Goal: Task Accomplishment & Management: Manage account settings

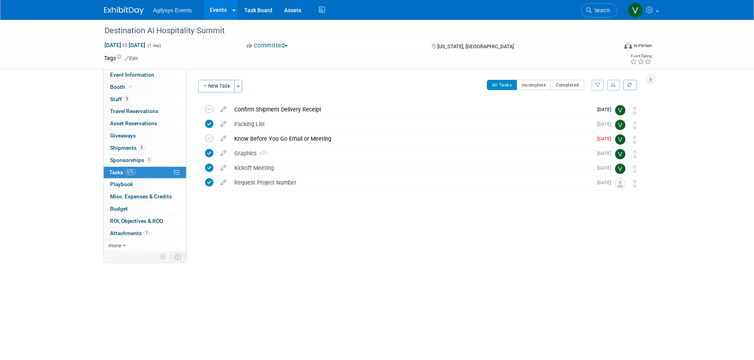
click at [111, 10] on img at bounding box center [124, 11] width 40 height 8
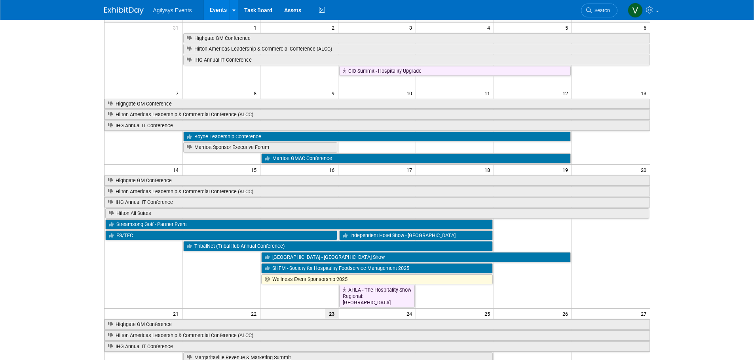
scroll to position [79, 0]
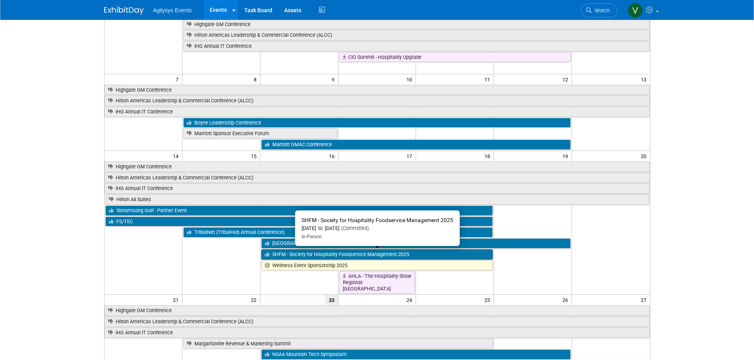
click at [292, 253] on link "SHFM - Society for Hospitality Foodservice Management 2025" at bounding box center [377, 255] width 232 height 10
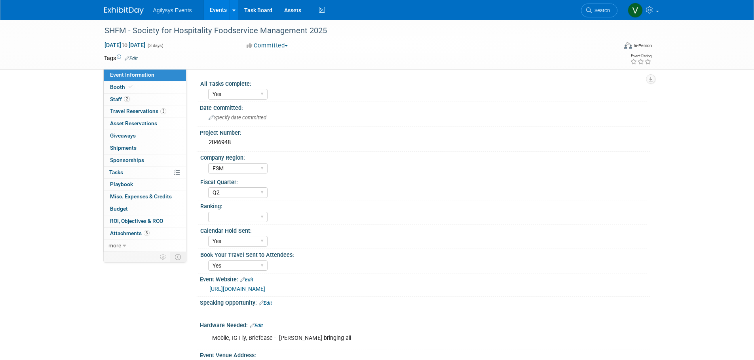
select select "Yes"
select select "FSM"
select select "Q2"
select select "Yes"
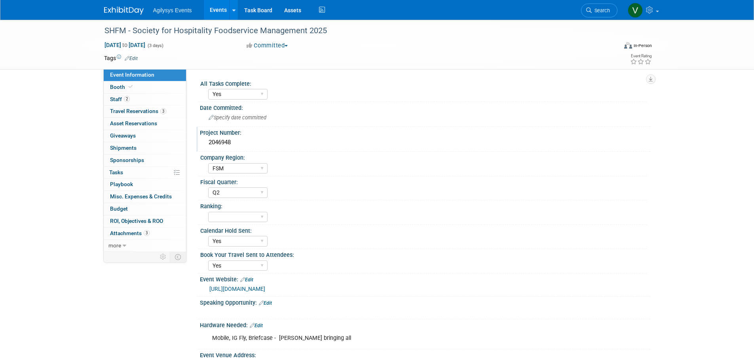
drag, startPoint x: 233, startPoint y: 142, endPoint x: 208, endPoint y: 143, distance: 24.9
click at [208, 143] on div "2046948" at bounding box center [425, 142] width 438 height 12
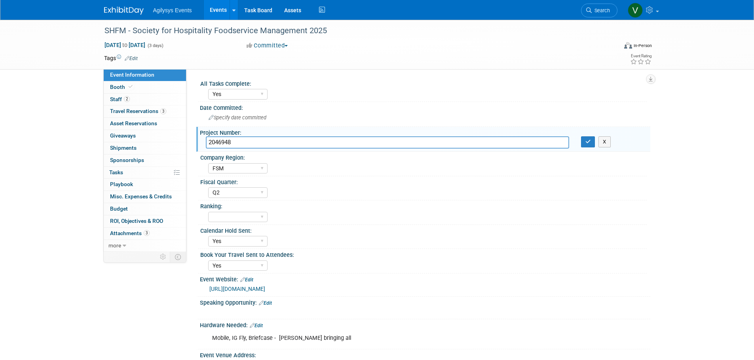
drag, startPoint x: 208, startPoint y: 143, endPoint x: 242, endPoint y: 142, distance: 34.0
click at [236, 141] on input "2046948" at bounding box center [387, 142] width 363 height 12
drag, startPoint x: 242, startPoint y: 142, endPoint x: 202, endPoint y: 144, distance: 40.0
click at [202, 144] on div "2046948" at bounding box center [387, 142] width 375 height 12
click at [122, 11] on img at bounding box center [124, 11] width 40 height 8
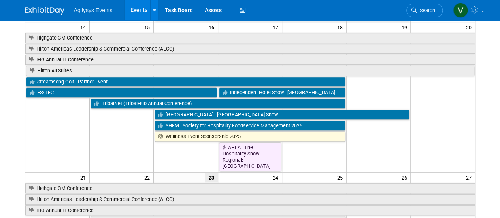
scroll to position [198, 0]
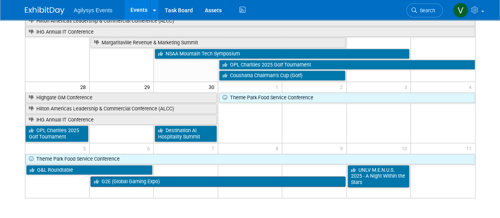
scroll to position [396, 0]
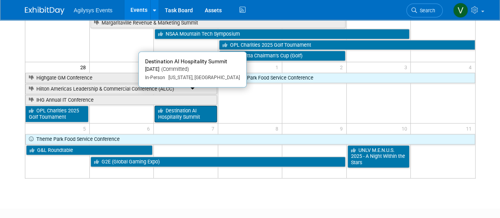
click at [196, 106] on link "Destination AI Hospitality Summit" at bounding box center [186, 114] width 63 height 16
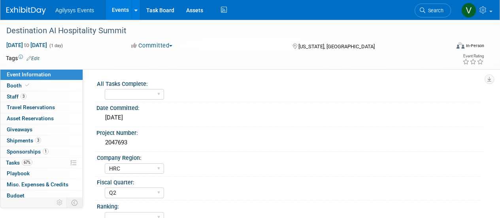
select select "HRC"
select select "Q2"
select select "Yes"
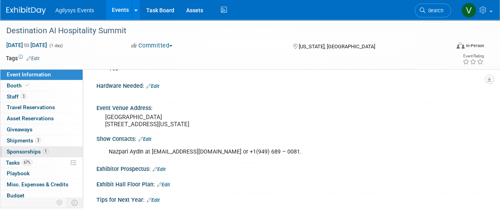
scroll to position [277, 0]
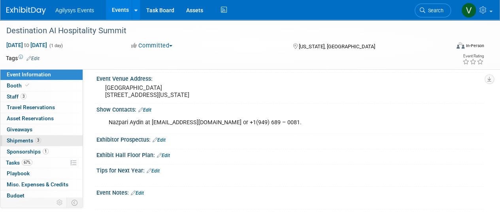
click at [31, 140] on span "Shipments 3" at bounding box center [24, 140] width 34 height 6
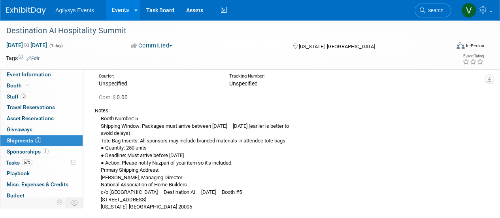
scroll to position [0, 0]
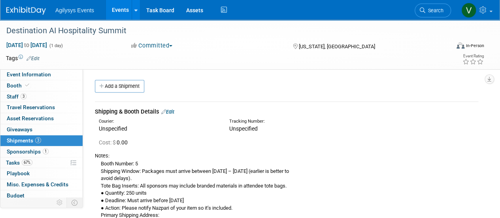
click at [123, 86] on link "Add a Shipment" at bounding box center [119, 86] width 49 height 13
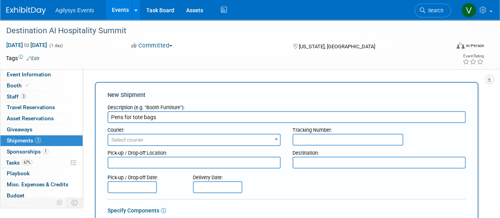
type input "Pens for tote bags"
click at [318, 138] on input "text" at bounding box center [348, 140] width 111 height 12
paste input "884608614369"
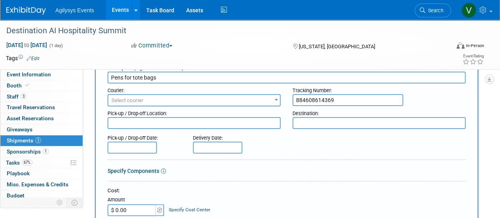
type input "884608614369"
click at [208, 146] on input "text" at bounding box center [217, 148] width 49 height 12
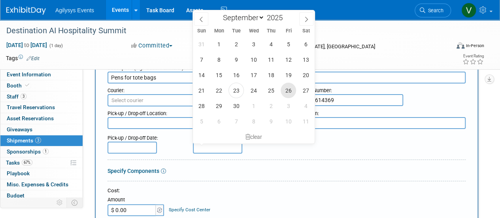
click at [286, 92] on span "26" at bounding box center [288, 90] width 15 height 15
type input "Sep 26, 2025"
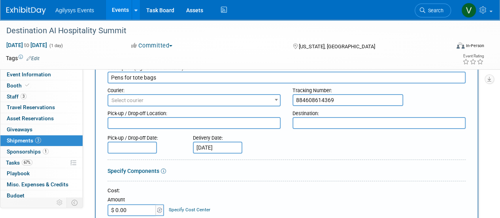
click at [271, 174] on div "Specify Components" at bounding box center [287, 171] width 358 height 8
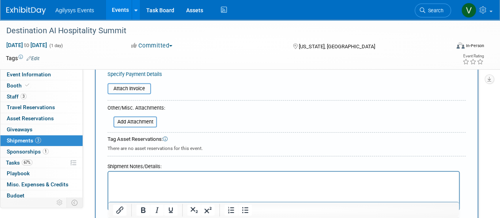
scroll to position [237, 0]
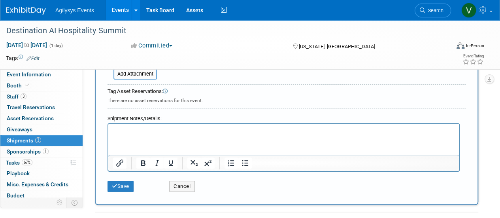
click at [206, 135] on html at bounding box center [283, 129] width 351 height 11
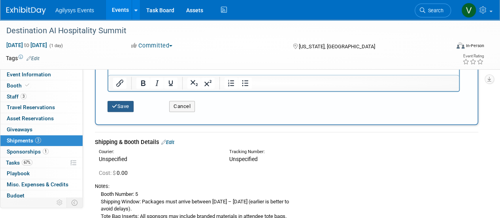
click at [133, 107] on button "Save" at bounding box center [121, 106] width 26 height 11
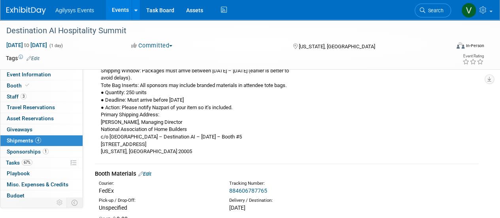
scroll to position [198, 0]
